Goal: Navigation & Orientation: Find specific page/section

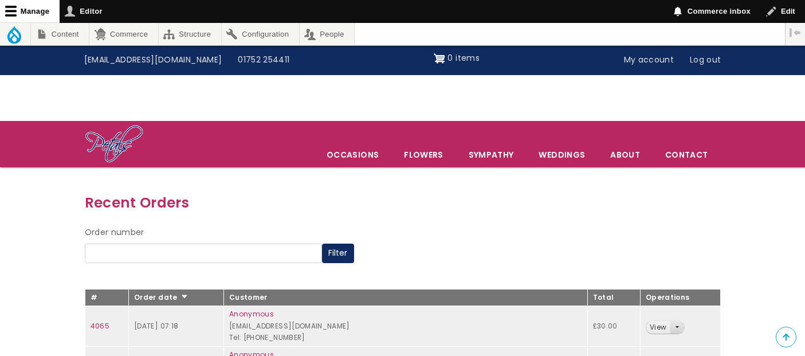
scroll to position [191, 0]
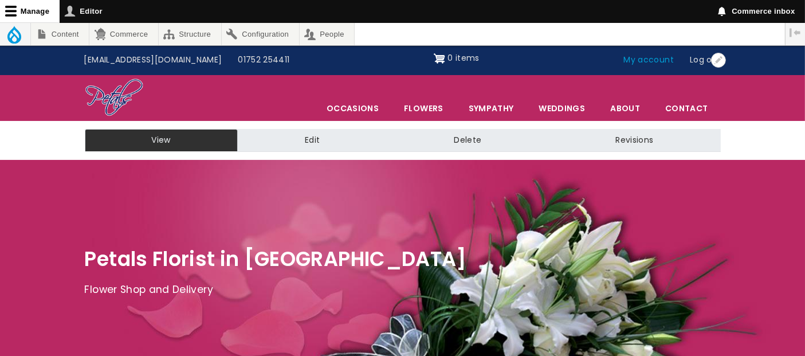
click at [655, 58] on link "My account" at bounding box center [649, 60] width 66 height 22
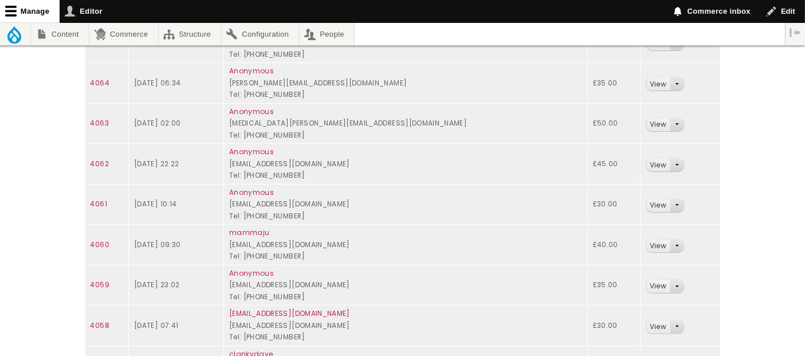
scroll to position [237, 0]
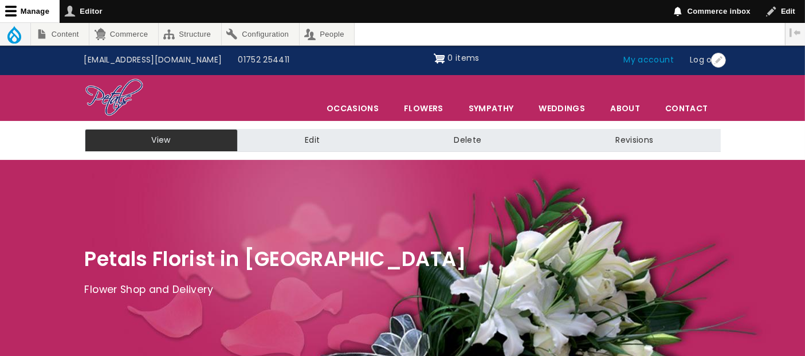
click at [661, 59] on link "My account" at bounding box center [649, 60] width 66 height 22
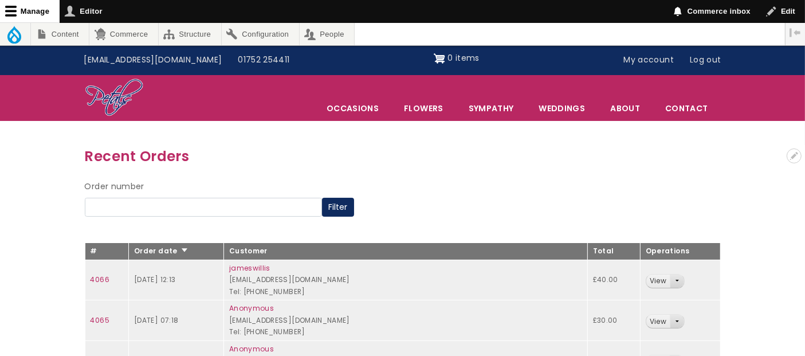
drag, startPoint x: 641, startPoint y: 277, endPoint x: 624, endPoint y: 275, distance: 17.3
click at [646, 277] on link "View" at bounding box center [657, 280] width 23 height 13
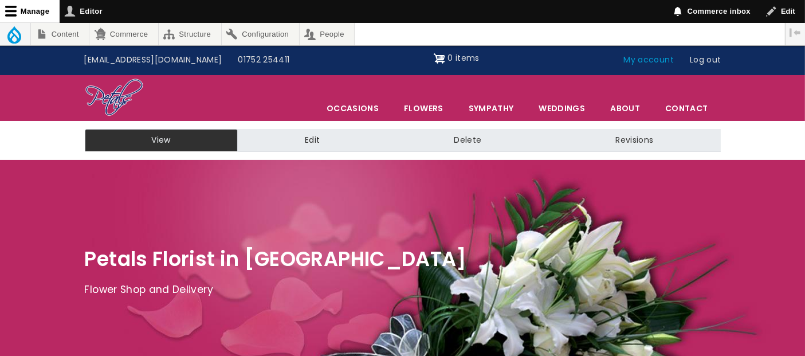
click at [633, 61] on link "My account" at bounding box center [649, 60] width 66 height 22
click at [632, 60] on link "My account" at bounding box center [649, 60] width 66 height 22
